Goal: Information Seeking & Learning: Check status

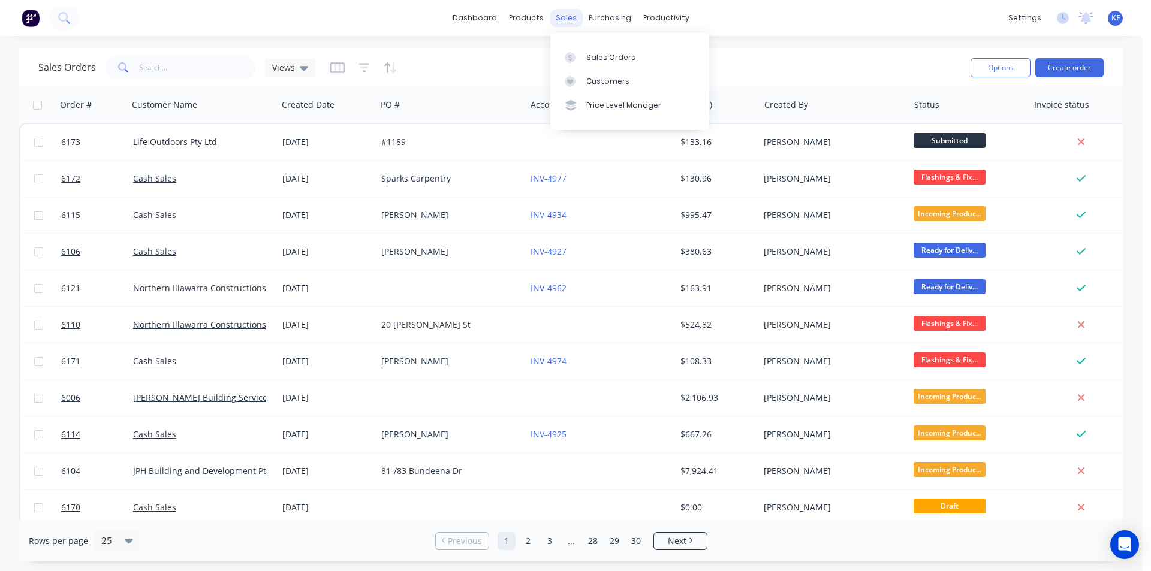
click at [563, 16] on div "sales" at bounding box center [566, 18] width 33 height 18
click at [593, 76] on div "Customers" at bounding box center [607, 81] width 43 height 11
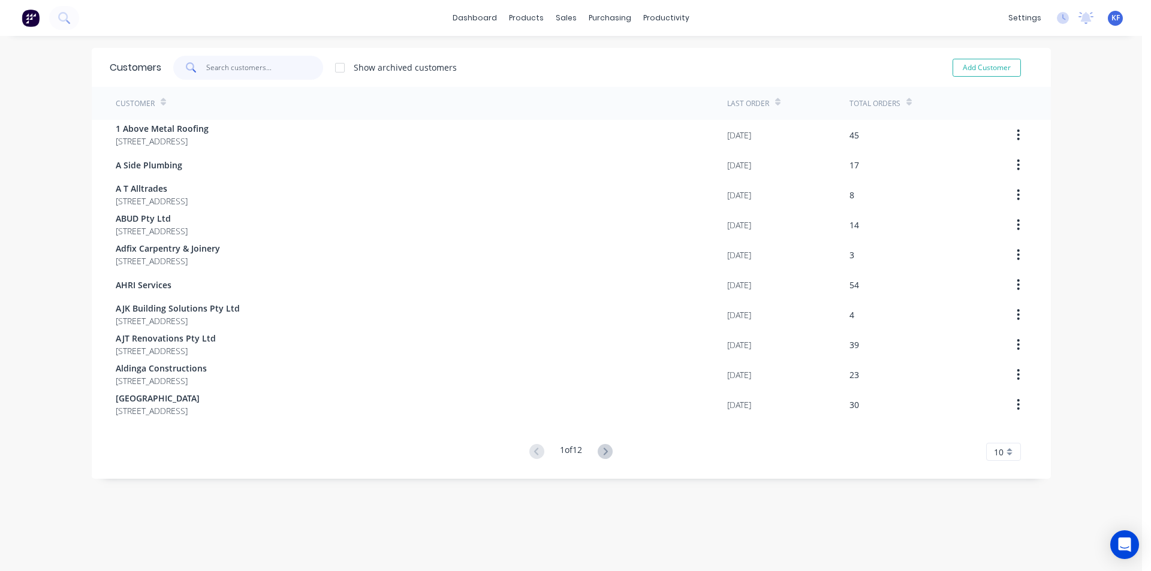
click at [259, 66] on input "text" at bounding box center [264, 68] width 117 height 24
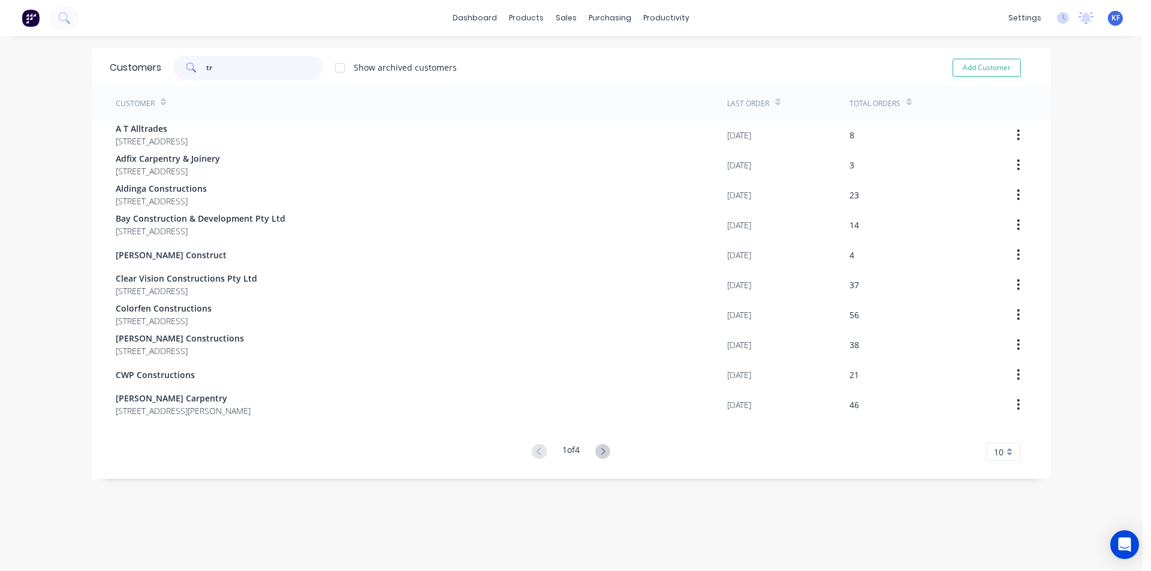
type input "t"
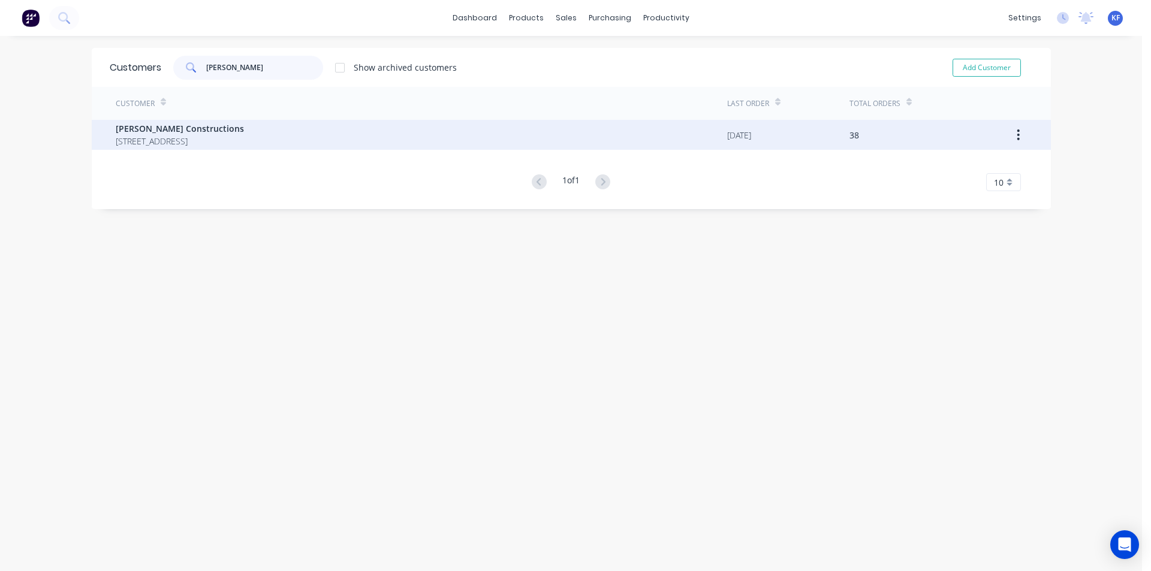
type input "[PERSON_NAME]"
click at [228, 125] on span "[PERSON_NAME] Constructions" at bounding box center [180, 128] width 128 height 13
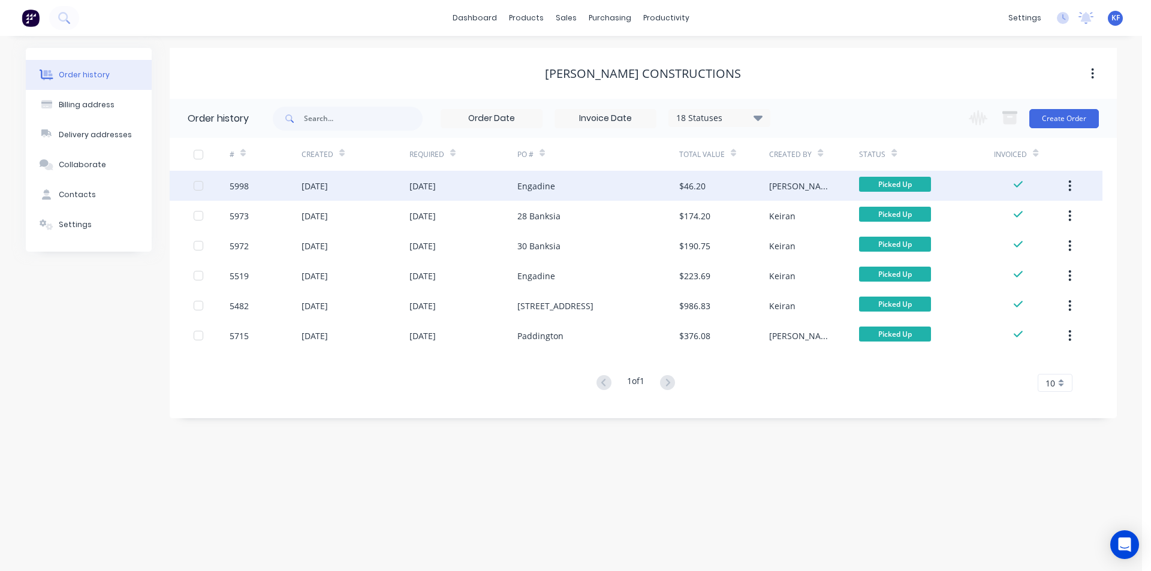
click at [777, 181] on div "[PERSON_NAME]" at bounding box center [802, 186] width 66 height 13
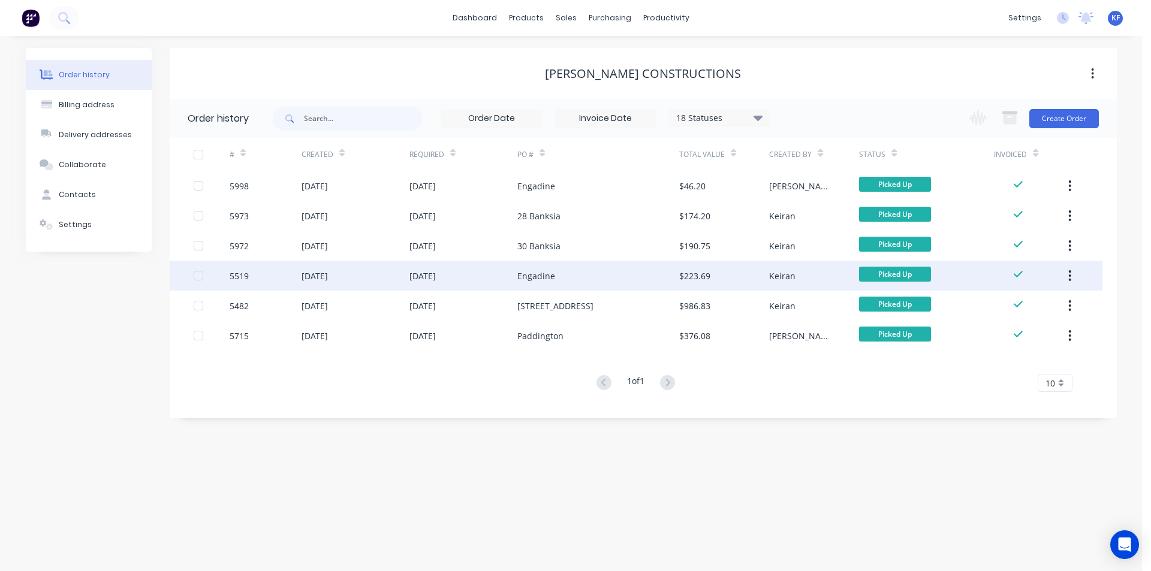
click at [571, 271] on div "Engadine" at bounding box center [598, 276] width 162 height 30
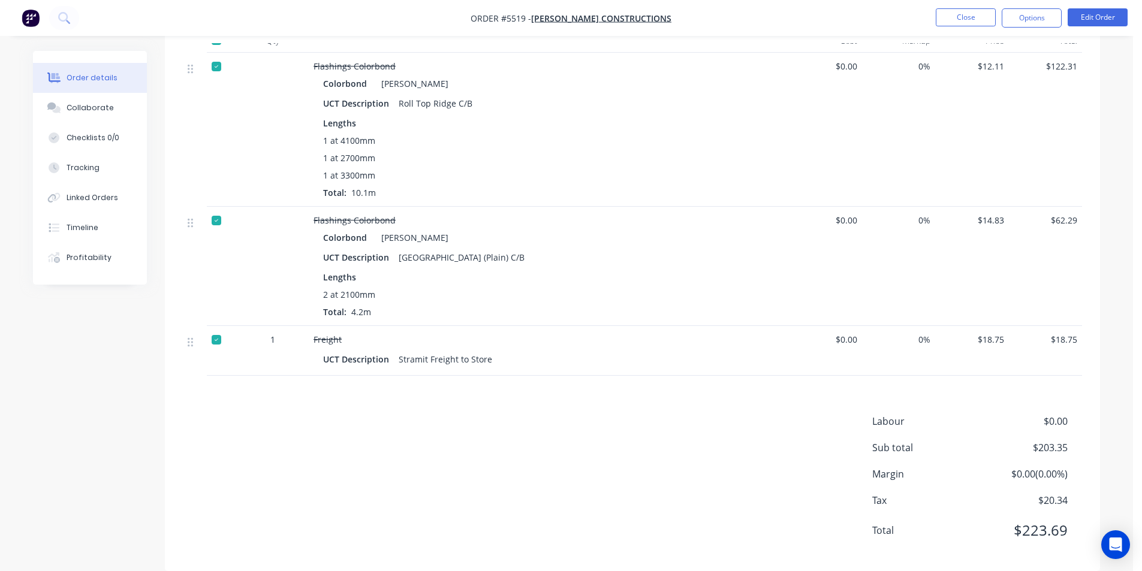
scroll to position [382, 0]
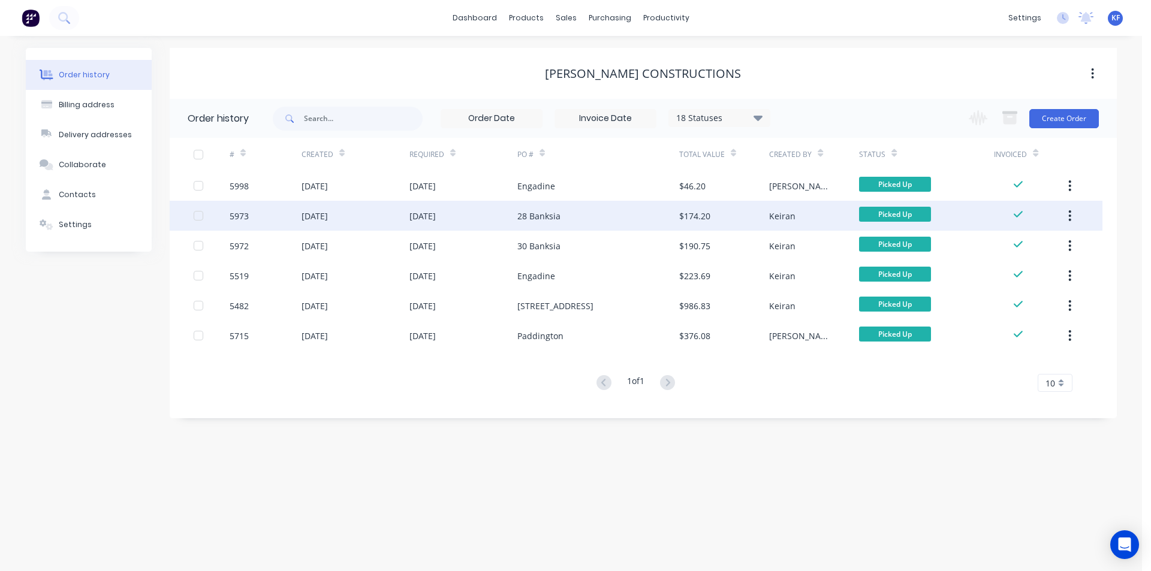
click at [498, 218] on div "[DATE]" at bounding box center [463, 216] width 108 height 30
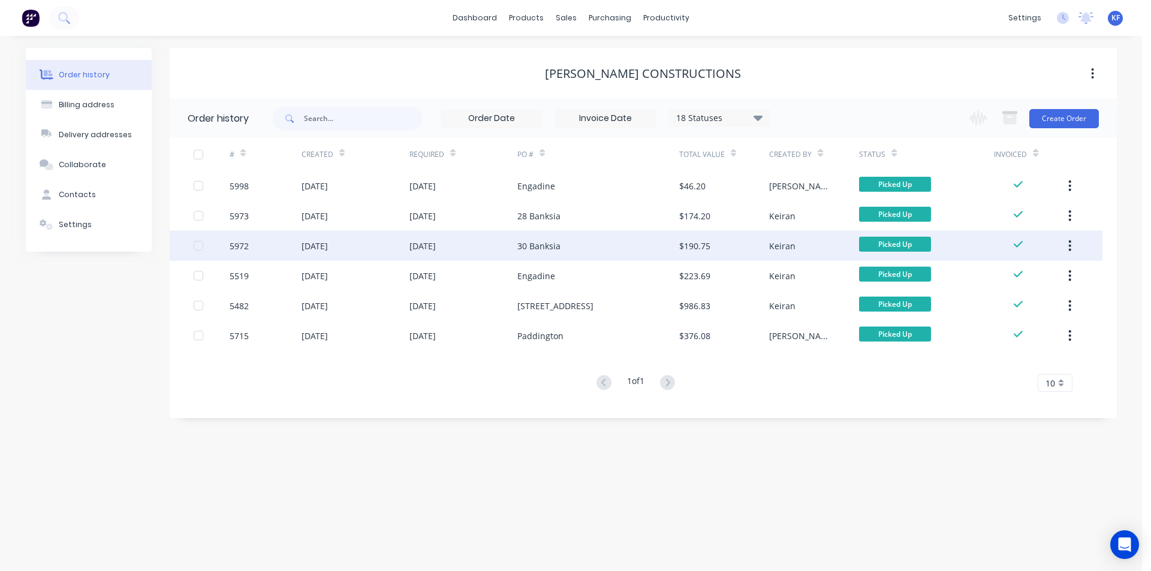
click at [523, 244] on div "30 Banksia" at bounding box center [538, 246] width 43 height 13
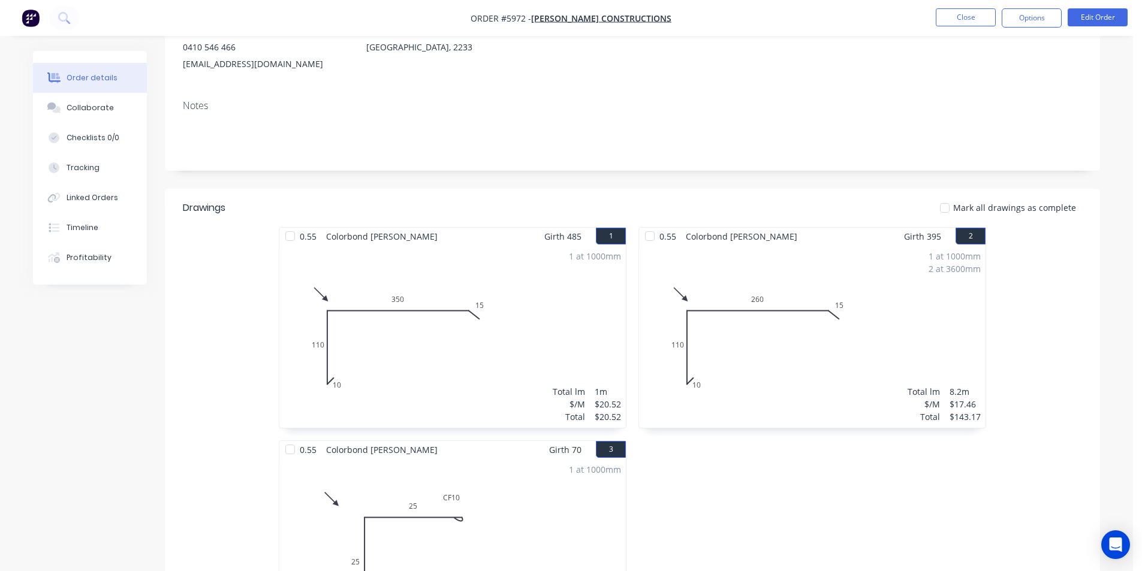
scroll to position [158, 0]
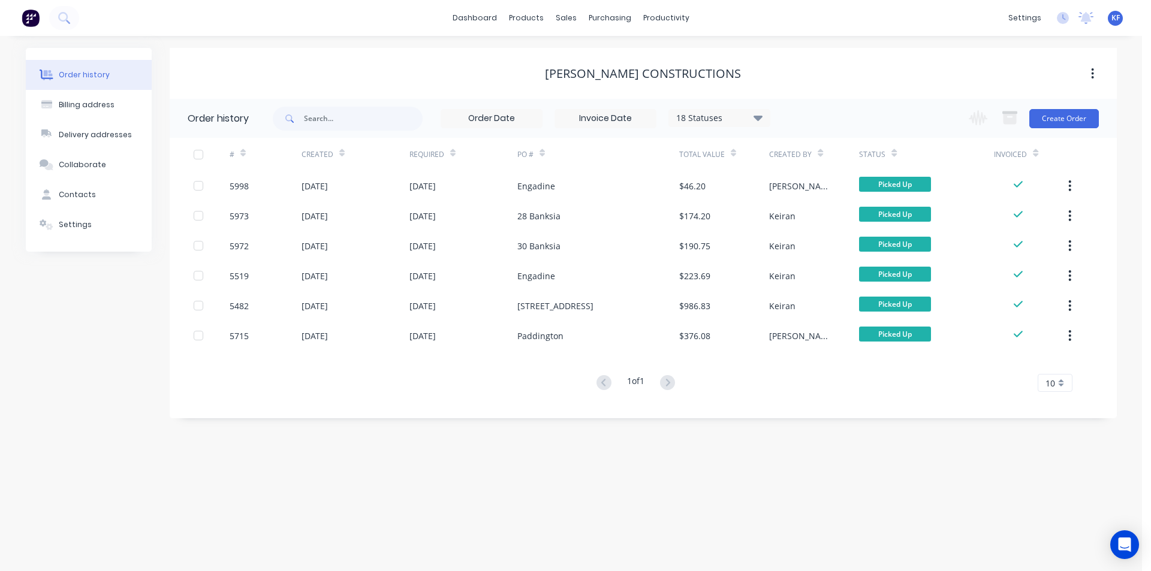
click at [755, 119] on icon at bounding box center [757, 117] width 9 height 14
click at [818, 280] on label at bounding box center [818, 280] width 0 height 0
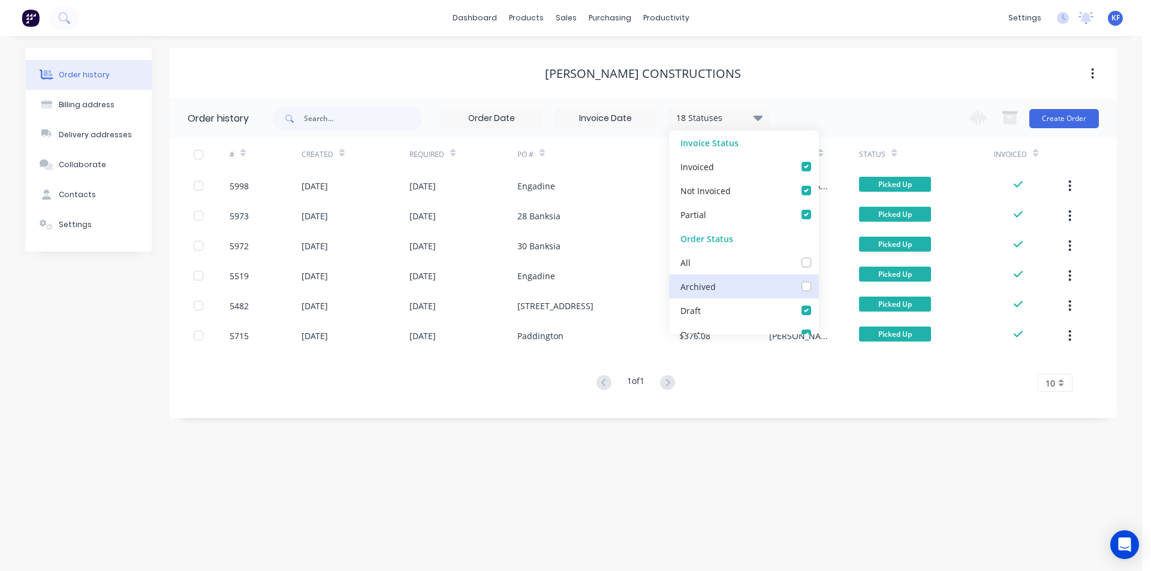
click at [818, 283] on input "checkbox" at bounding box center [823, 285] width 10 height 11
checkbox input "true"
click at [871, 80] on div "[PERSON_NAME] Constructions" at bounding box center [643, 74] width 947 height 14
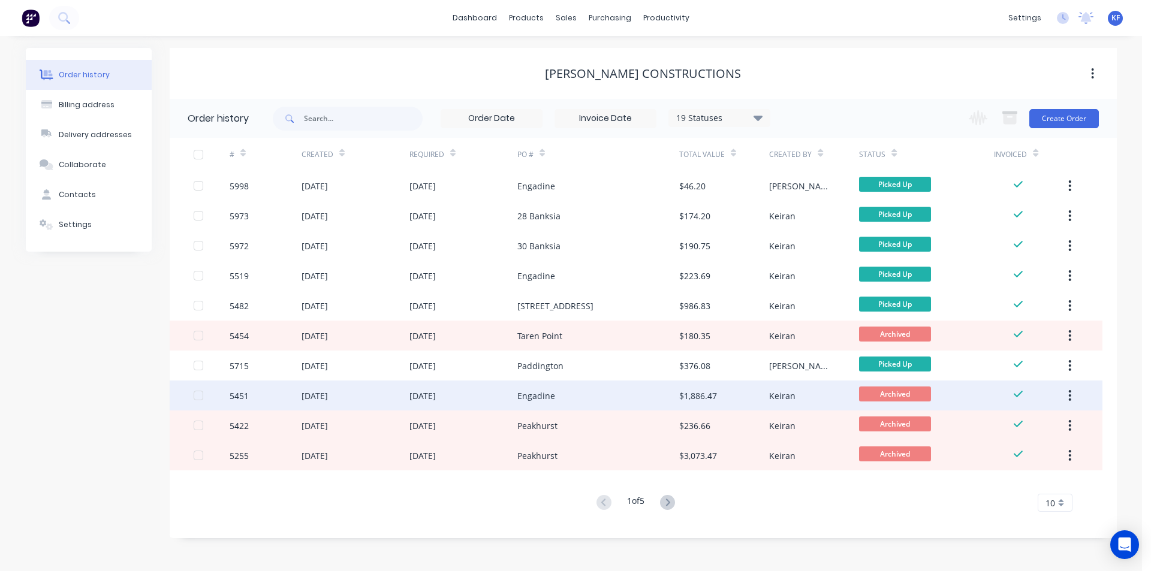
click at [606, 391] on div "Engadine" at bounding box center [598, 396] width 162 height 30
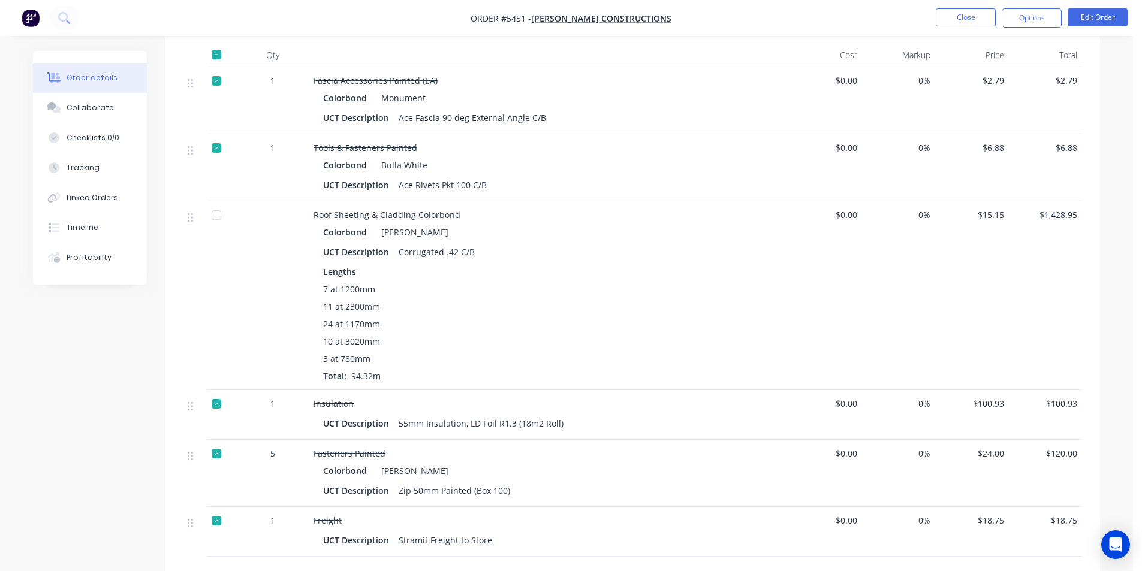
scroll to position [599, 0]
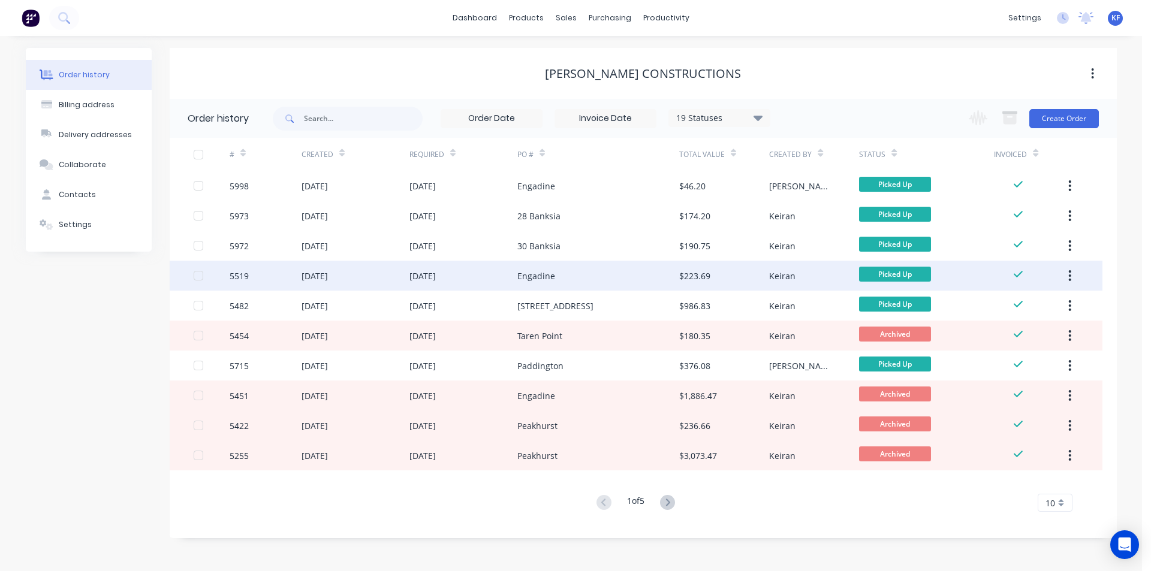
click at [688, 277] on div "$223.69" at bounding box center [694, 276] width 31 height 13
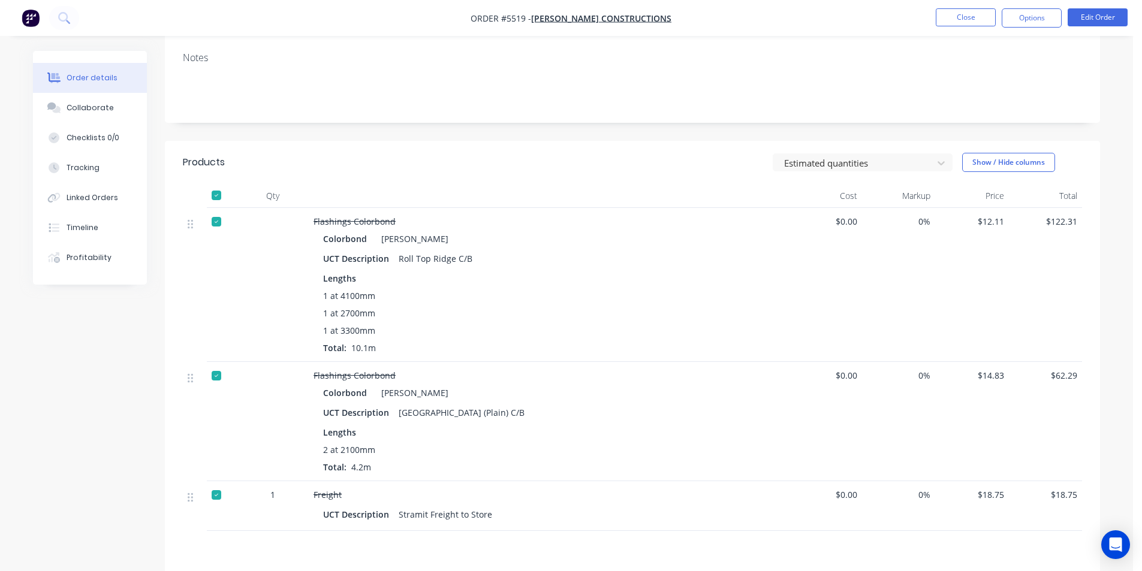
scroll to position [83, 0]
